Goal: Find specific page/section: Find specific page/section

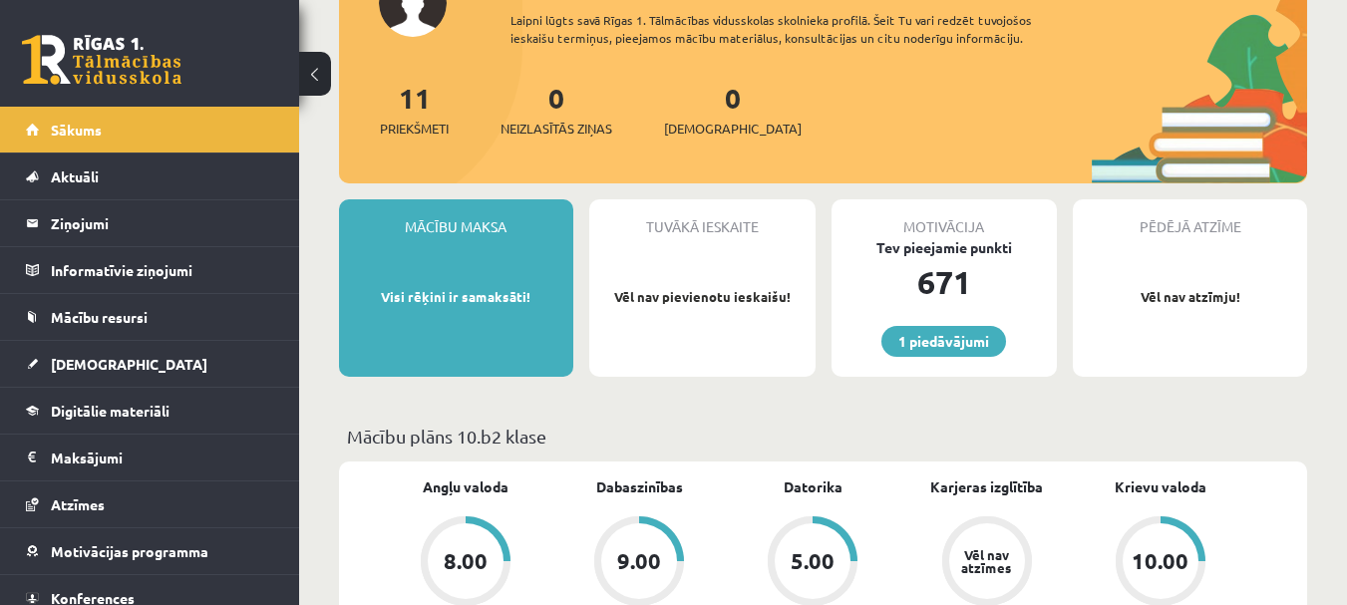
scroll to position [199, 0]
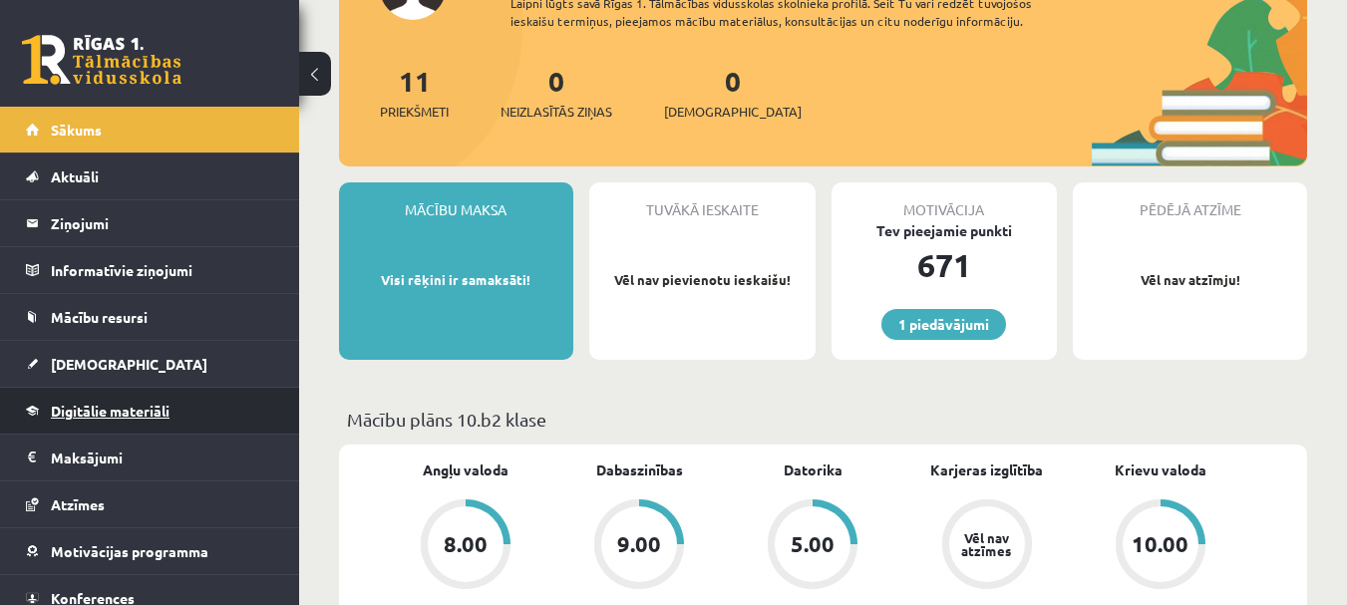
click at [126, 408] on span "Digitālie materiāli" at bounding box center [110, 411] width 119 height 18
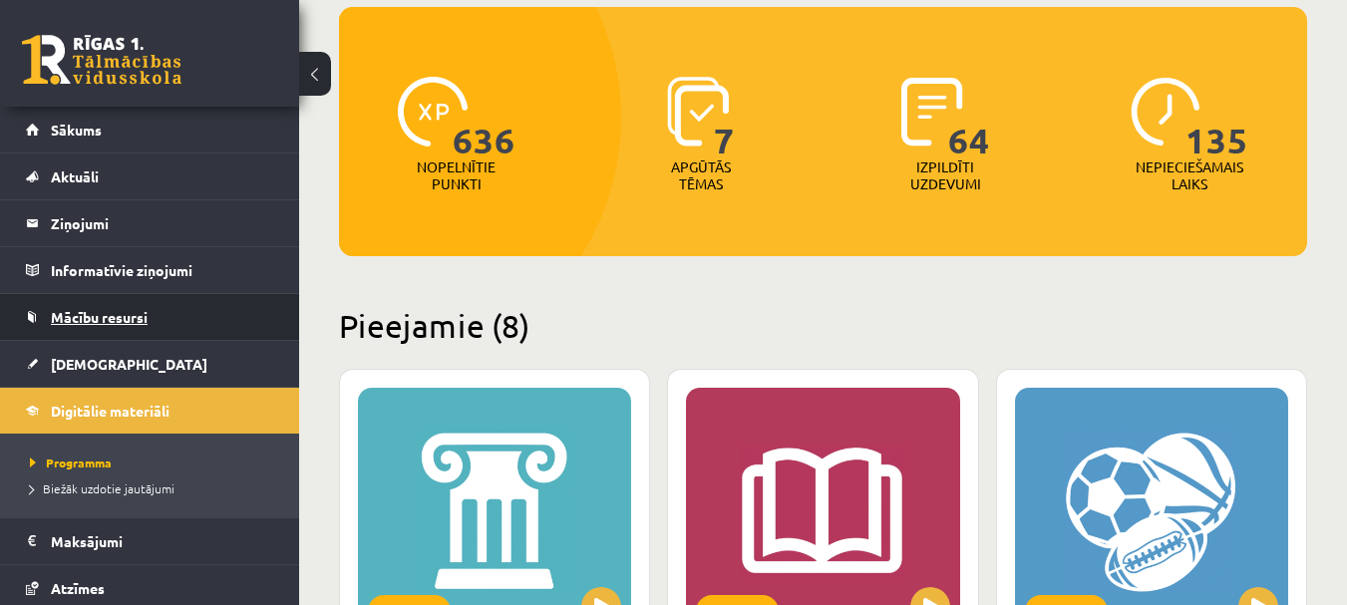
click at [133, 320] on span "Mācību resursi" at bounding box center [99, 317] width 97 height 18
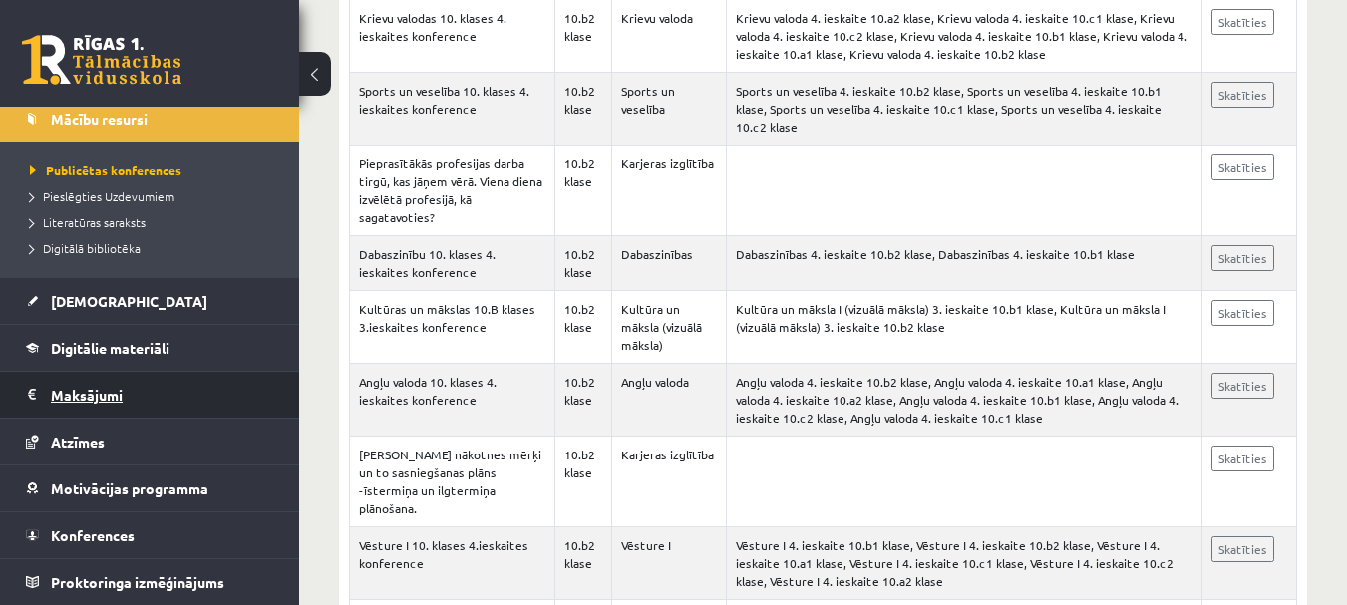
scroll to position [1795, 0]
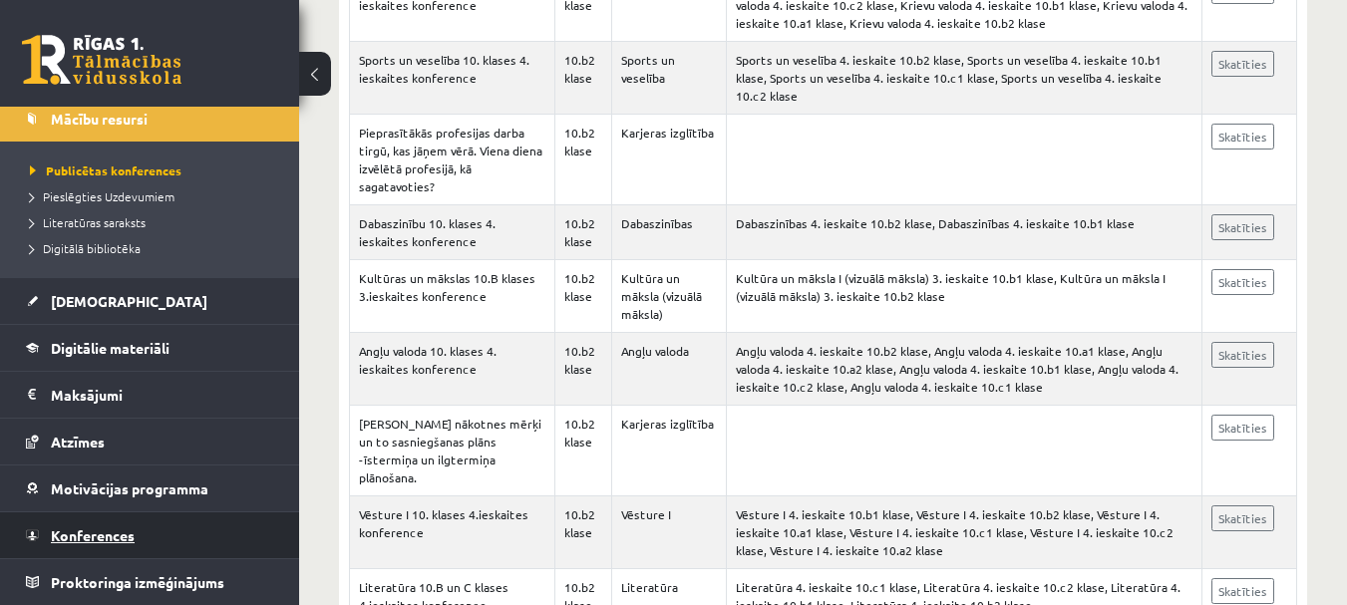
click at [164, 534] on link "Konferences" at bounding box center [150, 536] width 248 height 46
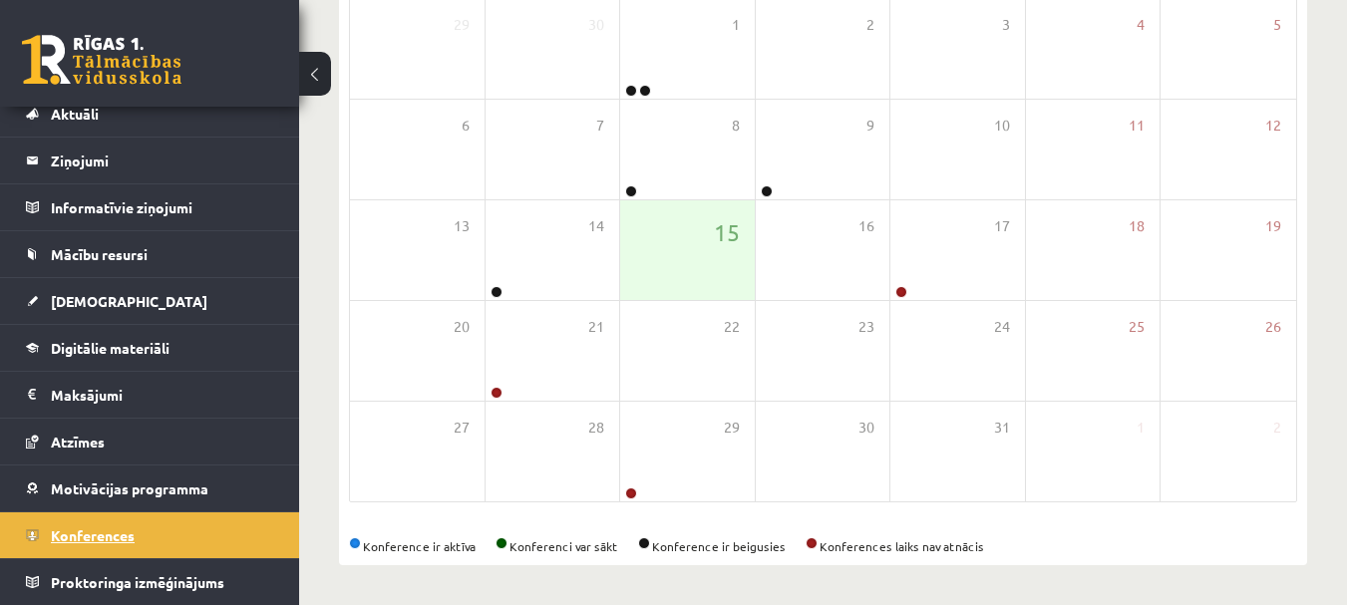
scroll to position [348, 0]
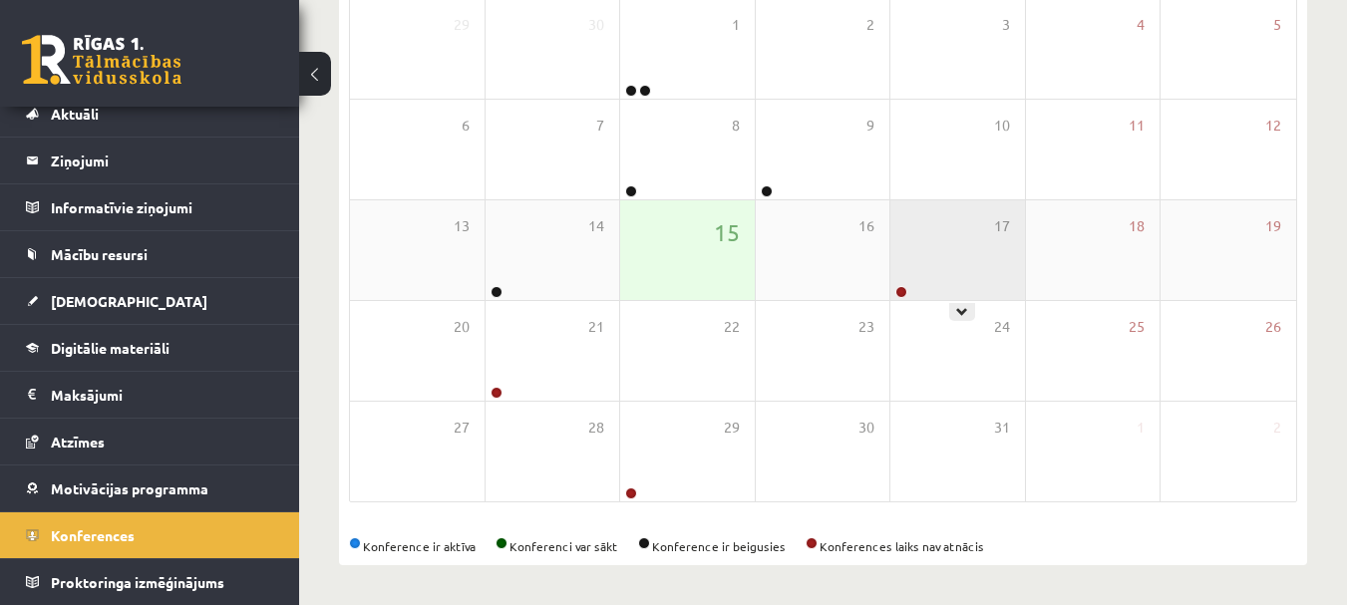
click at [959, 245] on div "17" at bounding box center [958, 250] width 135 height 100
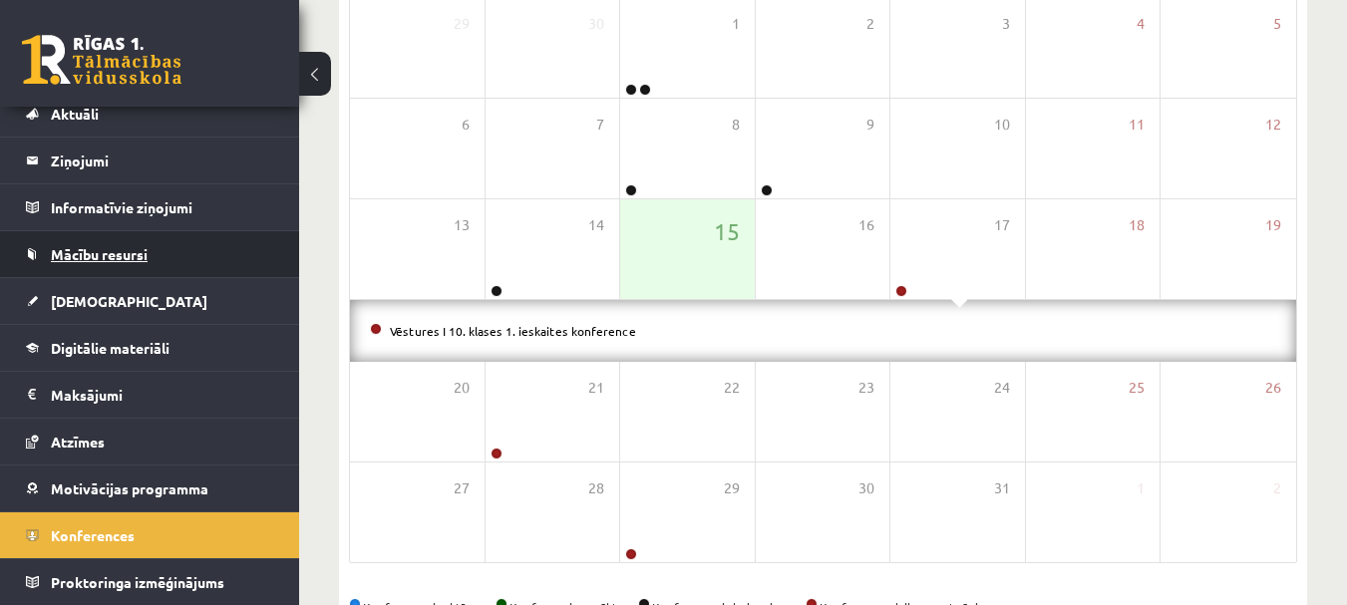
click at [140, 260] on span "Mācību resursi" at bounding box center [99, 254] width 97 height 18
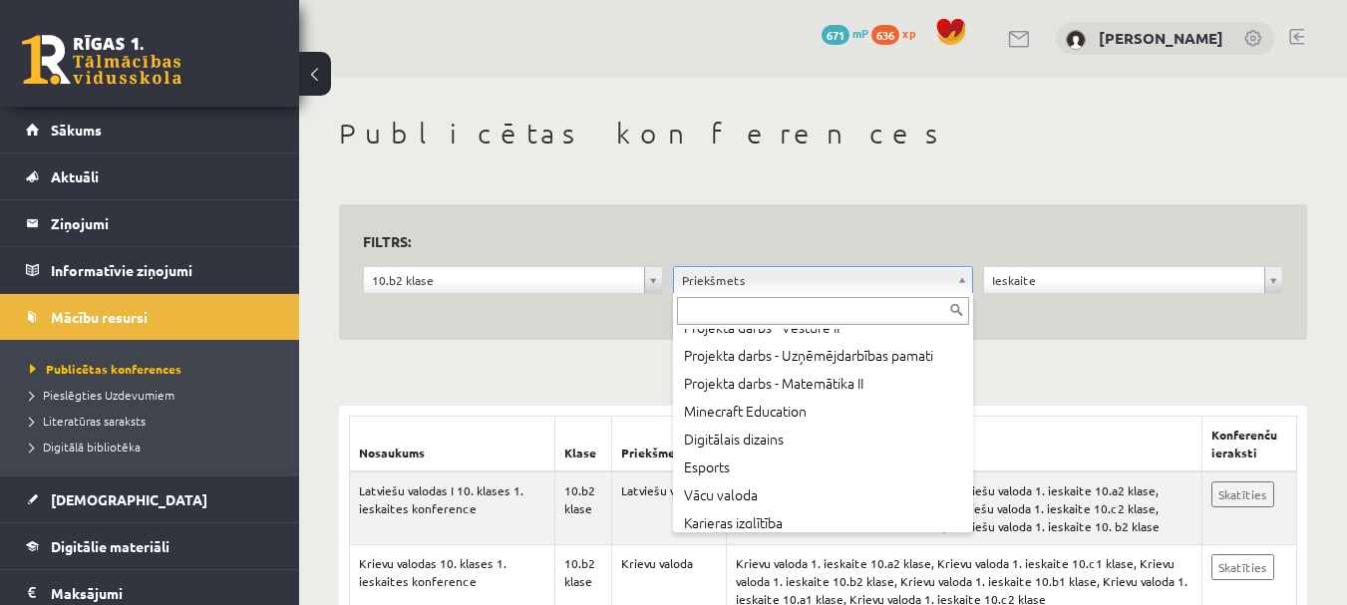
scroll to position [1197, 0]
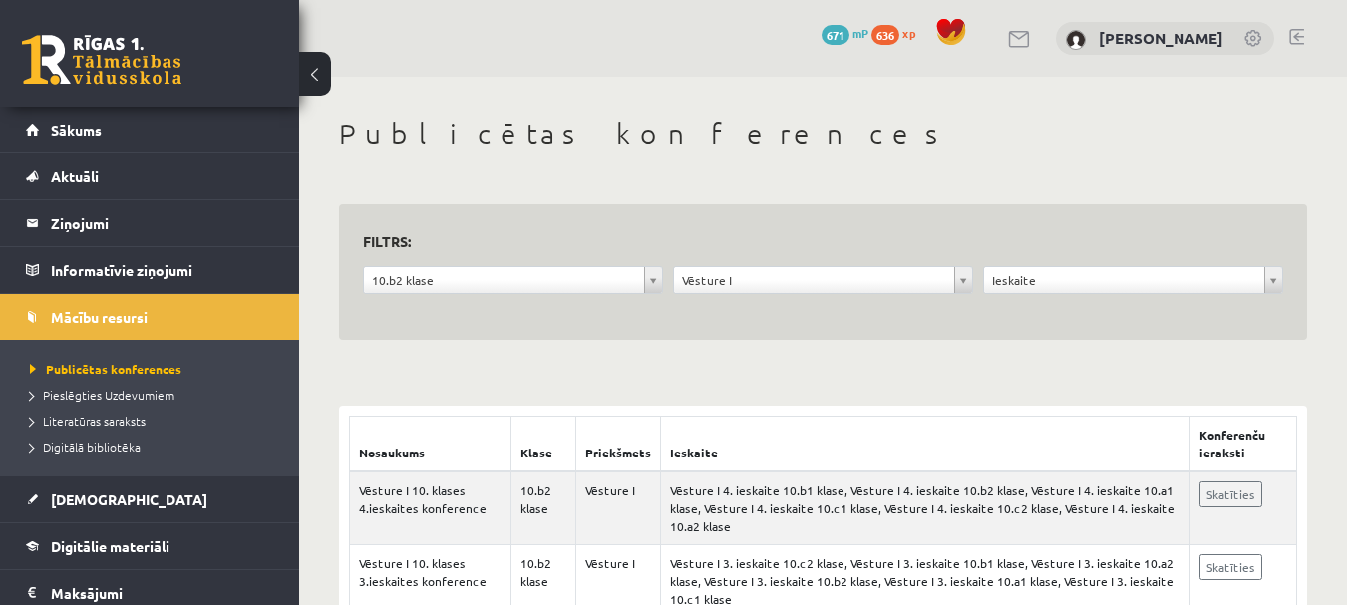
click at [1298, 35] on link at bounding box center [1297, 37] width 15 height 16
